Goal: Information Seeking & Learning: Learn about a topic

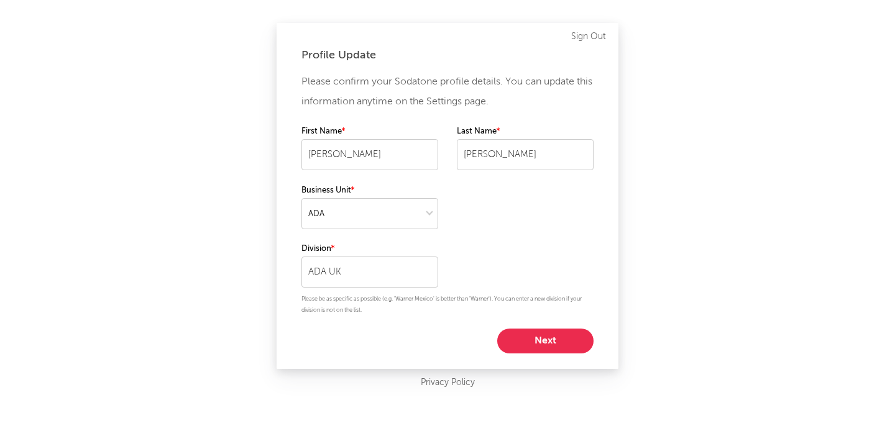
click at [548, 331] on button "Next" at bounding box center [545, 341] width 96 height 25
select select "other"
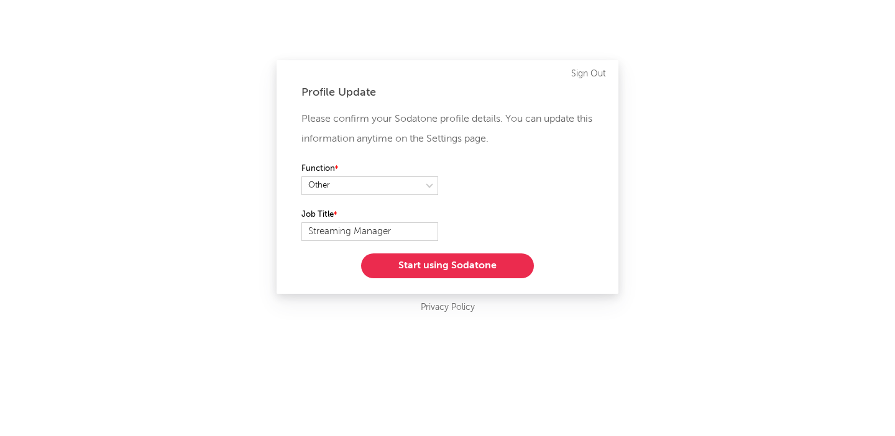
click at [440, 265] on button "Start using Sodatone" at bounding box center [447, 266] width 173 height 25
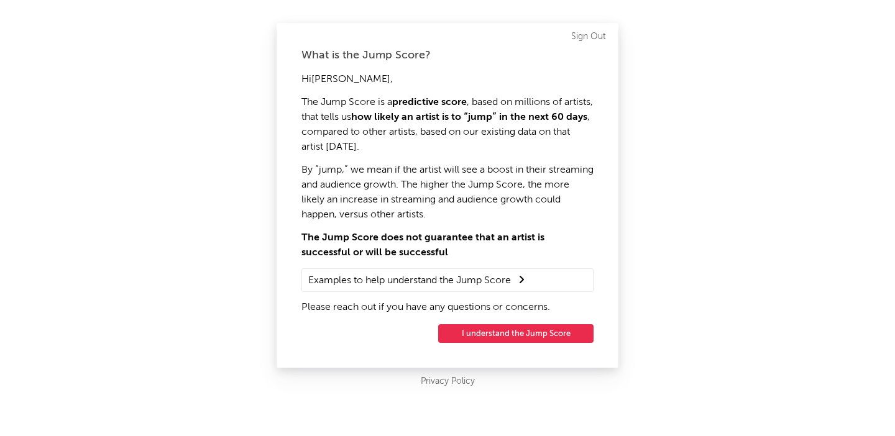
click at [509, 333] on button "I understand the Jump Score" at bounding box center [515, 333] width 155 height 19
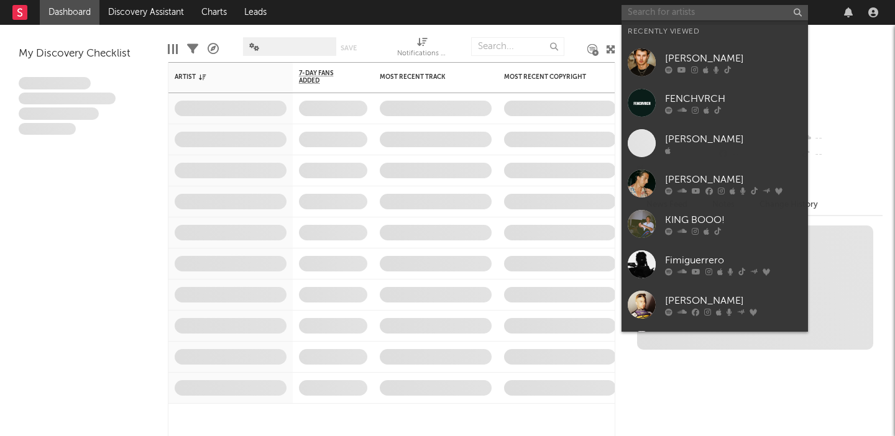
click at [663, 10] on input "text" at bounding box center [715, 13] width 186 height 16
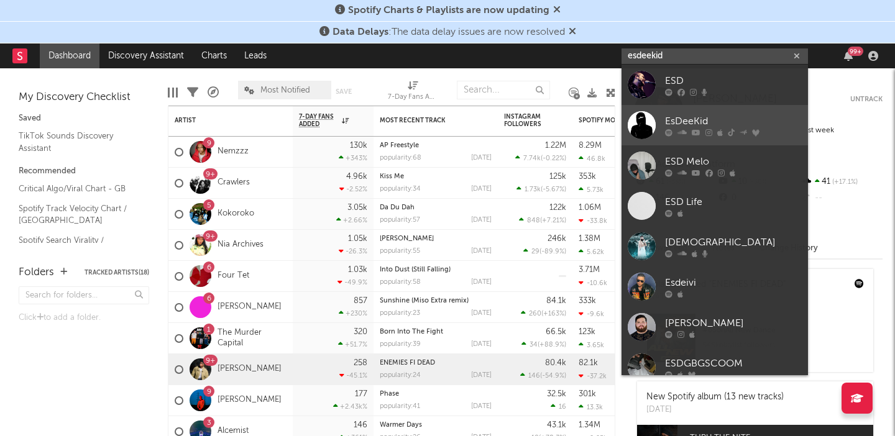
type input "esdeekid"
click at [687, 114] on div "EsDeeKid" at bounding box center [733, 121] width 137 height 15
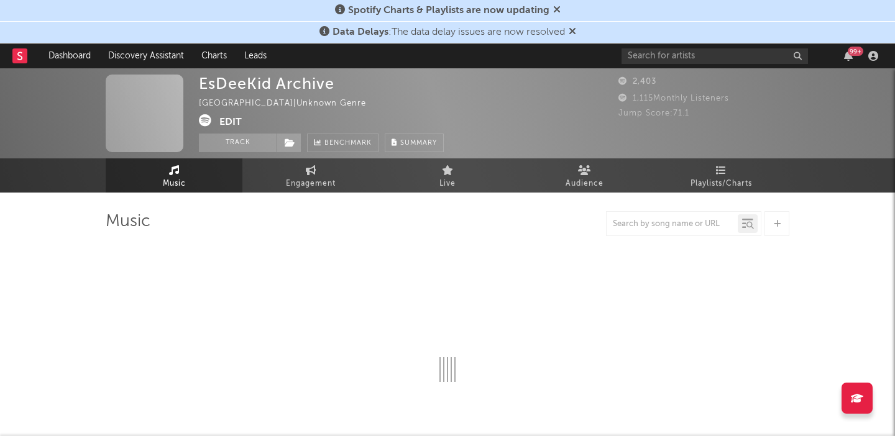
select select "6m"
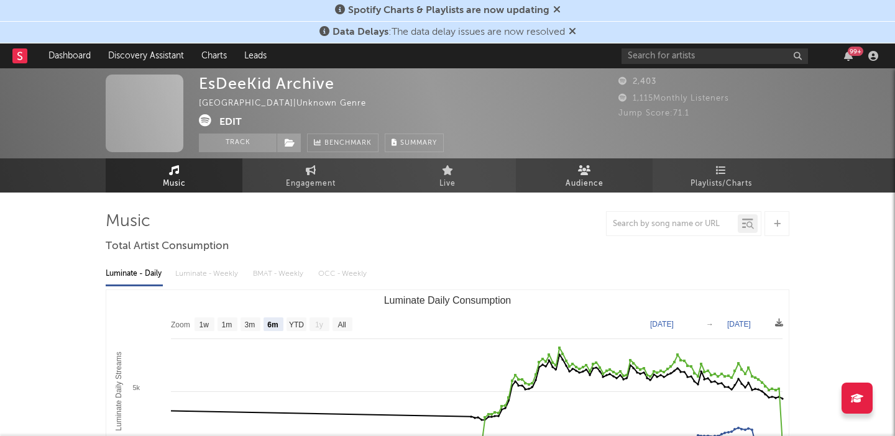
click at [569, 186] on span "Audience" at bounding box center [585, 184] width 38 height 15
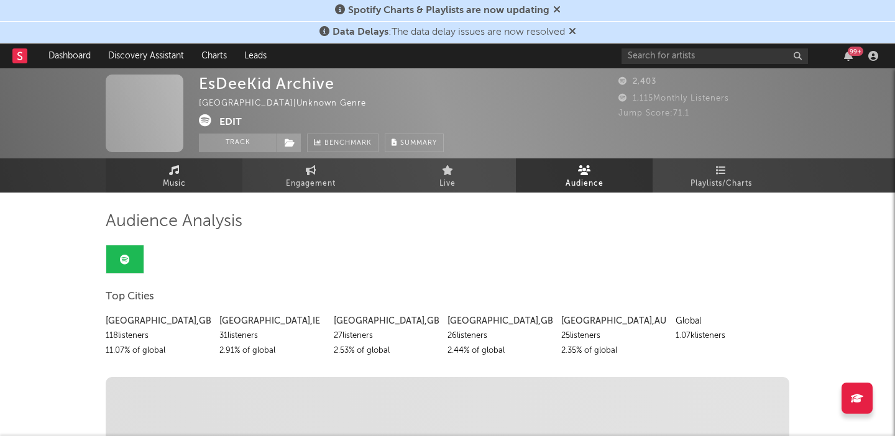
click at [200, 178] on link "Music" at bounding box center [174, 175] width 137 height 34
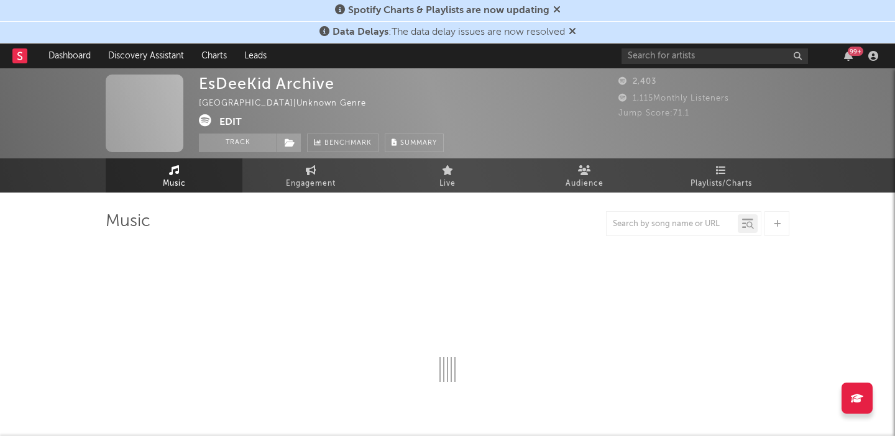
select select "6m"
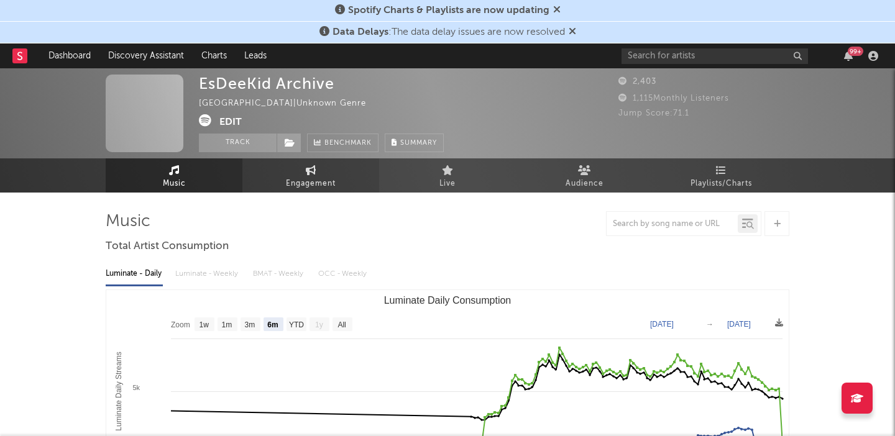
click at [325, 179] on span "Engagement" at bounding box center [311, 184] width 50 height 15
select select "1w"
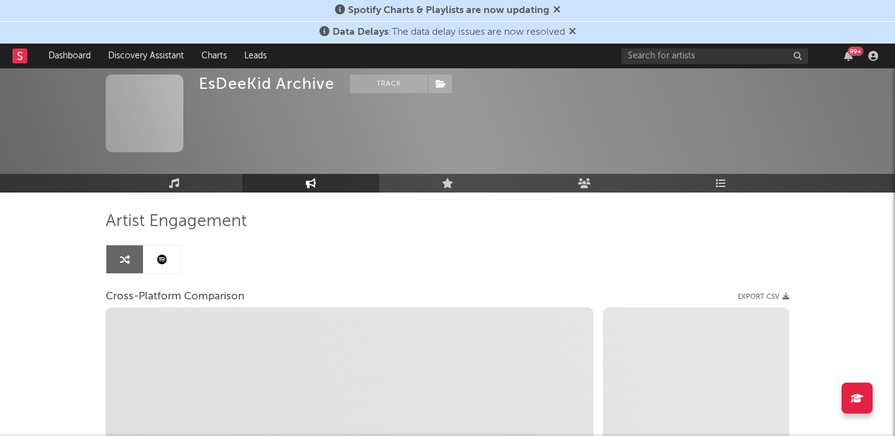
select select "1m"
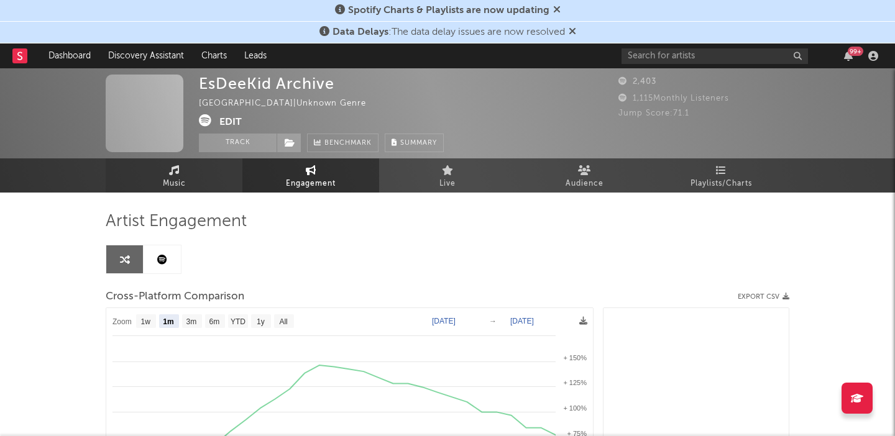
click at [173, 180] on span "Music" at bounding box center [174, 184] width 23 height 15
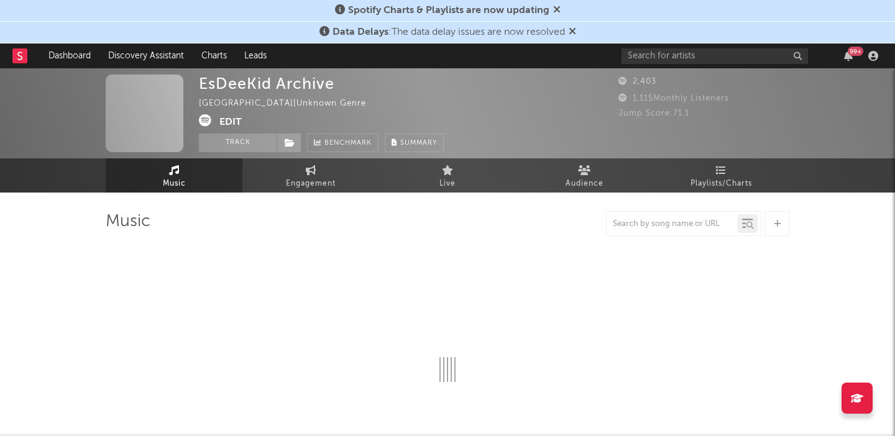
select select "6m"
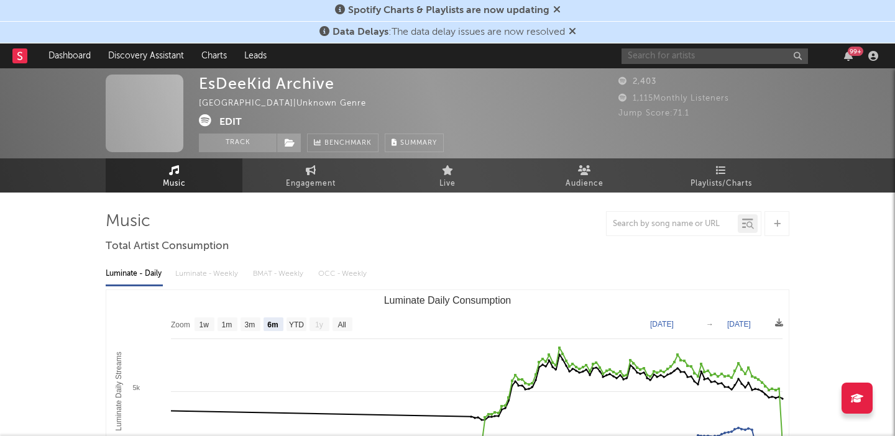
click at [697, 57] on input "text" at bounding box center [715, 56] width 186 height 16
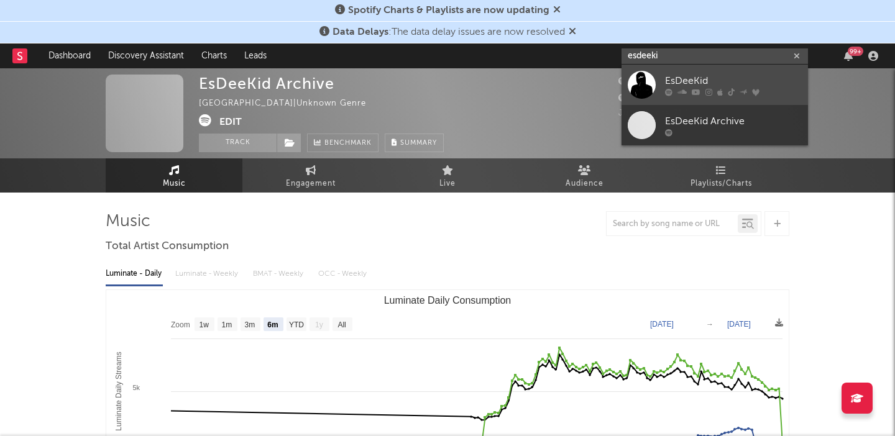
type input "esdeeki"
click at [645, 83] on div at bounding box center [642, 85] width 28 height 28
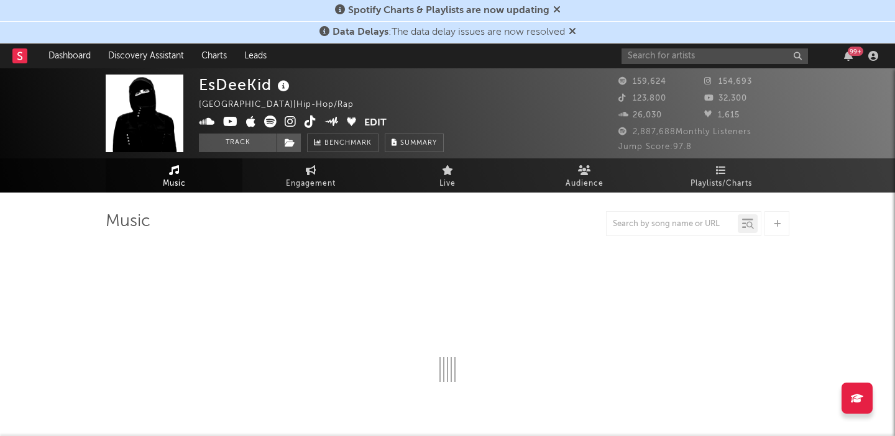
select select "6m"
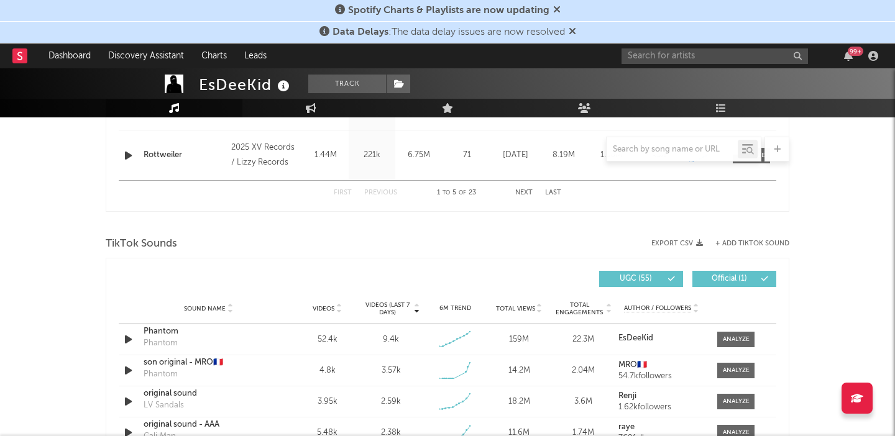
scroll to position [824, 0]
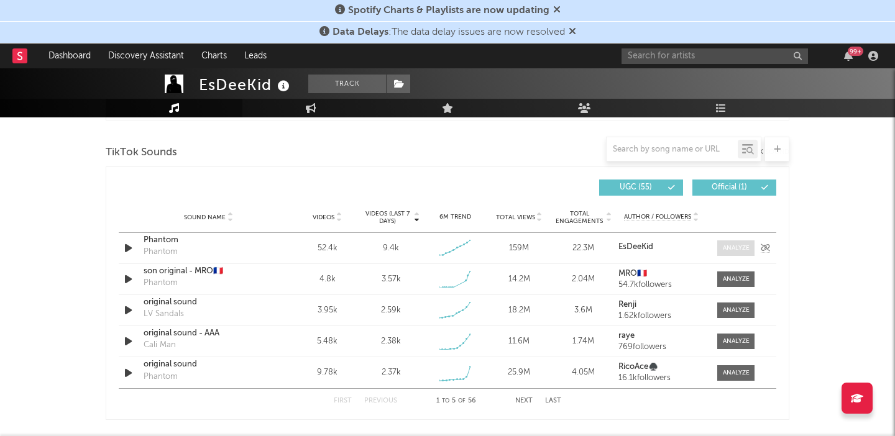
click at [741, 247] on div at bounding box center [736, 248] width 27 height 9
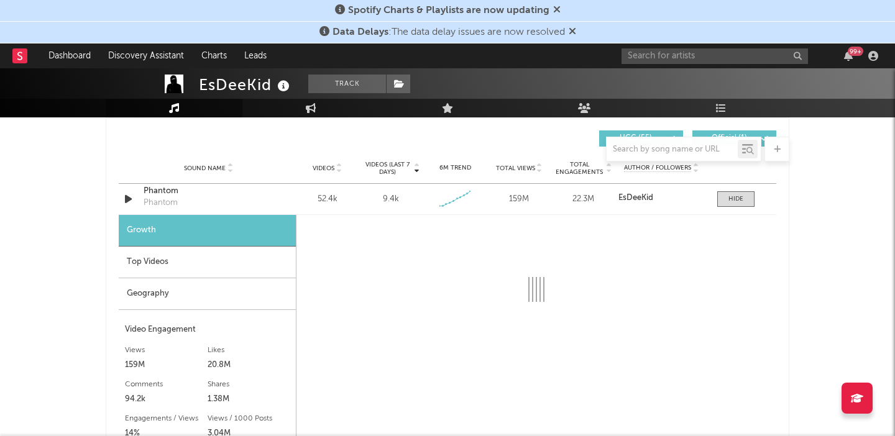
select select "6m"
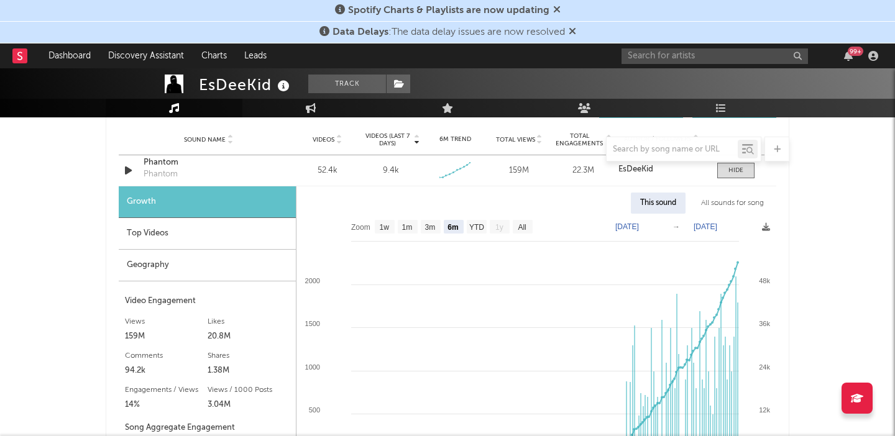
scroll to position [919, 0]
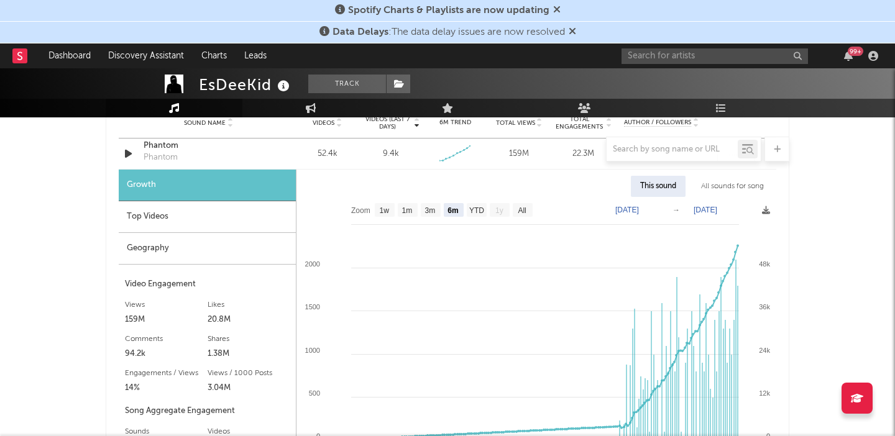
click at [825, 272] on div "EsDeeKid Track [GEOGRAPHIC_DATA] | Hip-Hop/Rap Edit Track Benchmark Summary 159…" at bounding box center [447, 260] width 895 height 2220
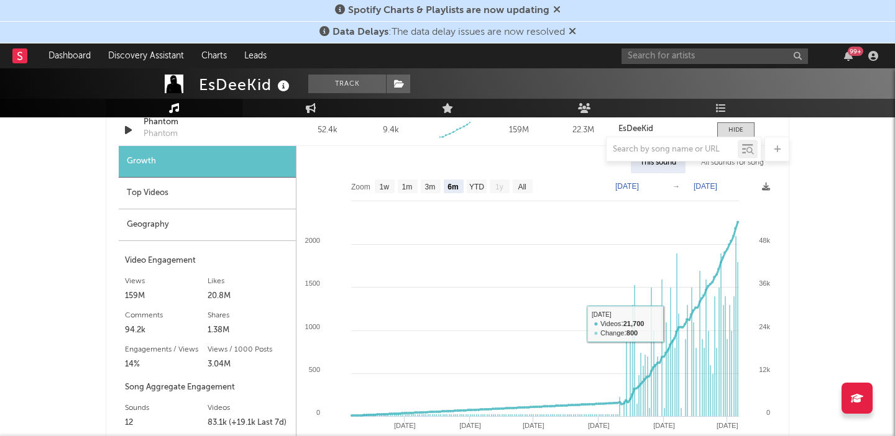
scroll to position [846, 0]
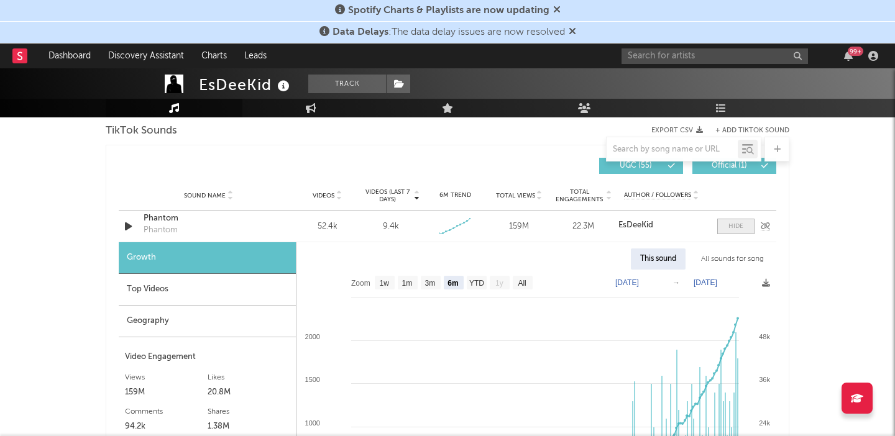
click at [741, 224] on div at bounding box center [735, 226] width 15 height 9
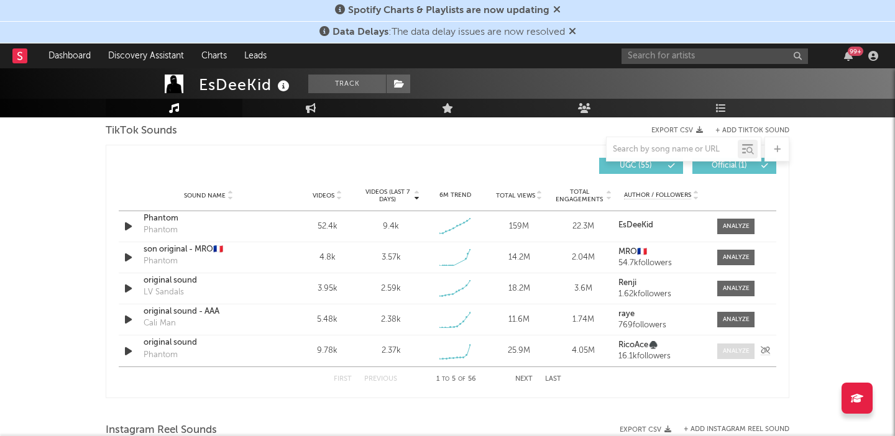
click at [728, 352] on div at bounding box center [736, 351] width 27 height 9
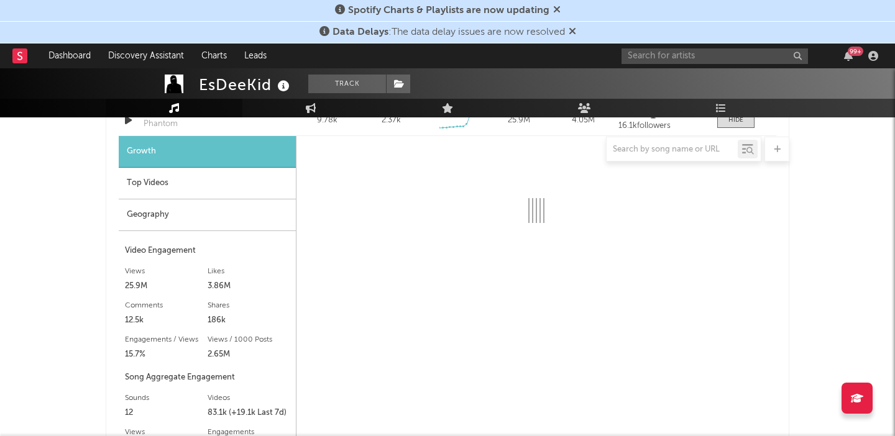
scroll to position [1081, 0]
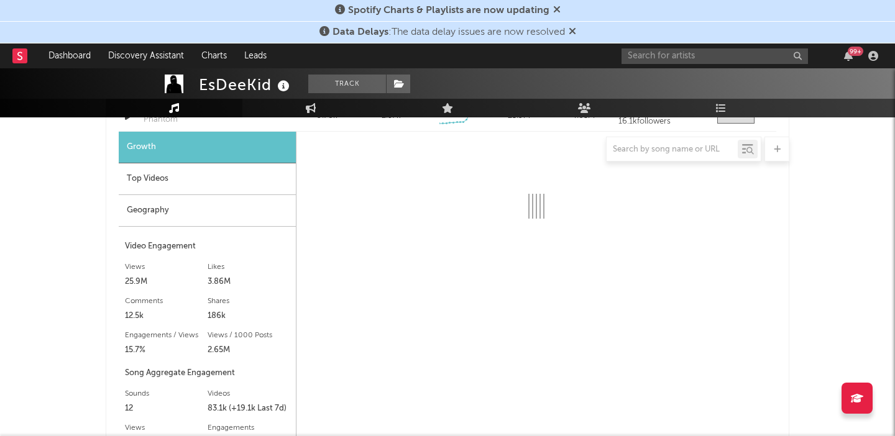
select select "6m"
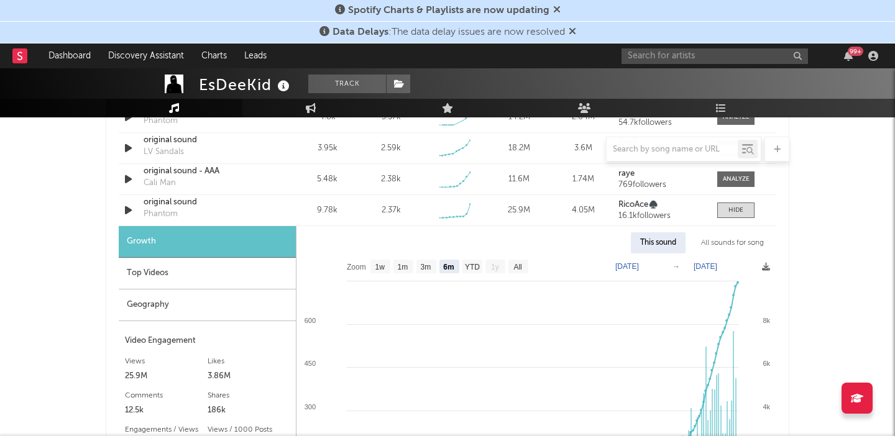
scroll to position [979, 0]
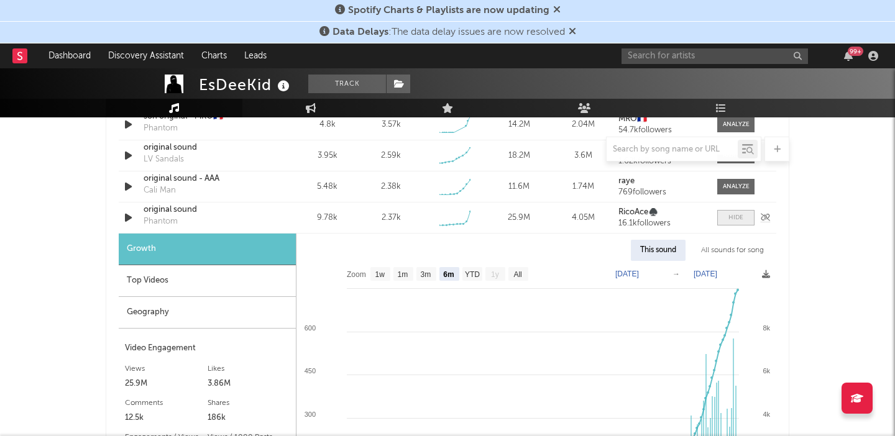
click at [732, 223] on span at bounding box center [735, 218] width 37 height 16
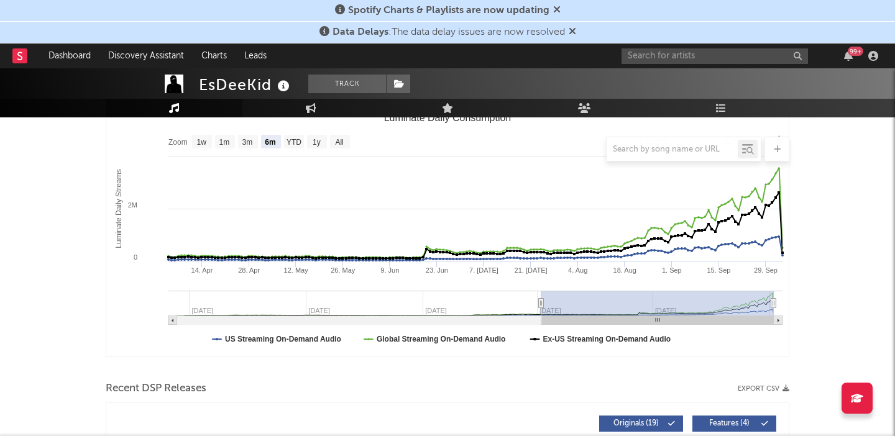
scroll to position [0, 0]
